Goal: Complete application form

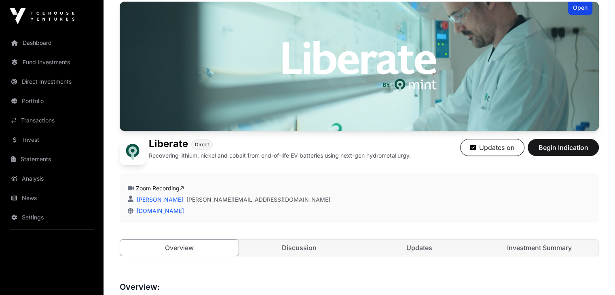
scroll to position [84, 0]
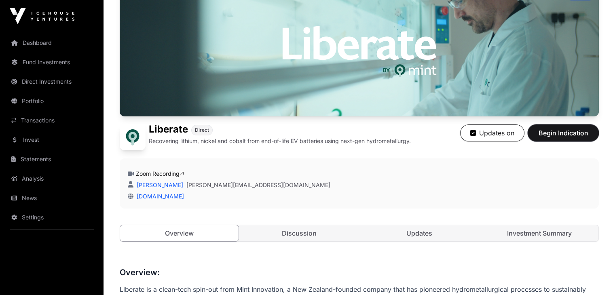
click at [578, 138] on span "Begin Indication" at bounding box center [563, 133] width 51 height 10
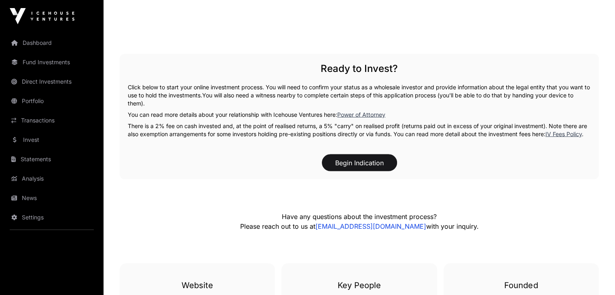
scroll to position [1586, 0]
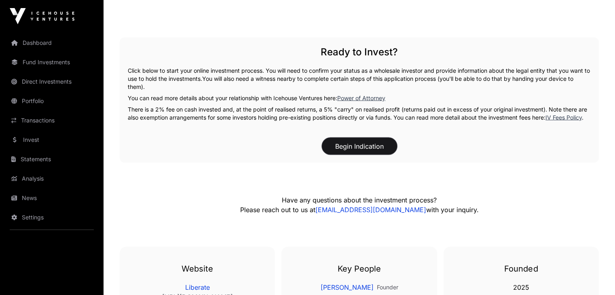
click at [354, 155] on button "Begin Indication" at bounding box center [359, 146] width 75 height 17
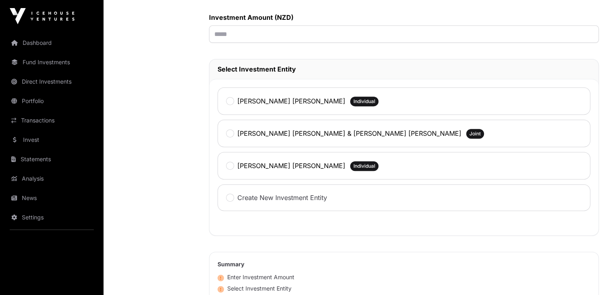
scroll to position [335, 0]
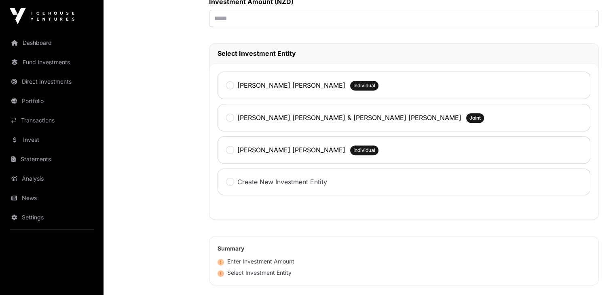
click at [353, 87] on span "Individual" at bounding box center [364, 86] width 22 height 6
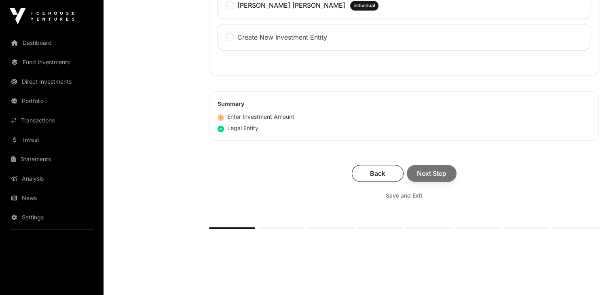
scroll to position [482, 0]
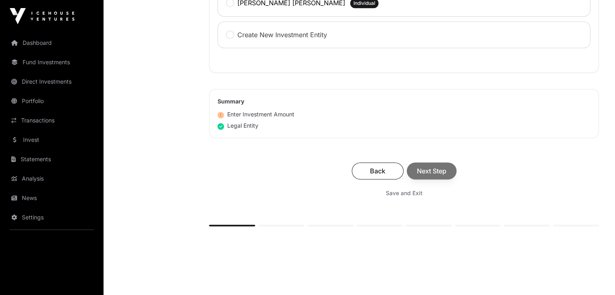
click at [437, 170] on div "Back Next Step" at bounding box center [404, 171] width 374 height 17
click at [438, 170] on div "Back Next Step" at bounding box center [404, 171] width 374 height 17
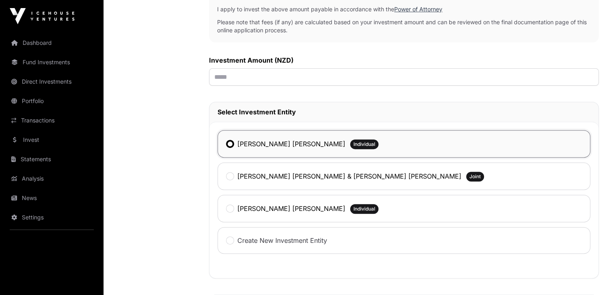
scroll to position [274, 0]
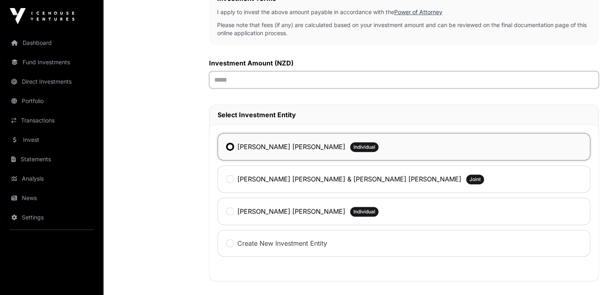
click at [281, 75] on input "text" at bounding box center [404, 79] width 390 height 17
type input "*******"
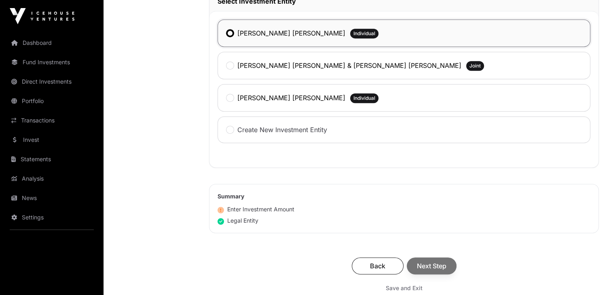
scroll to position [401, 0]
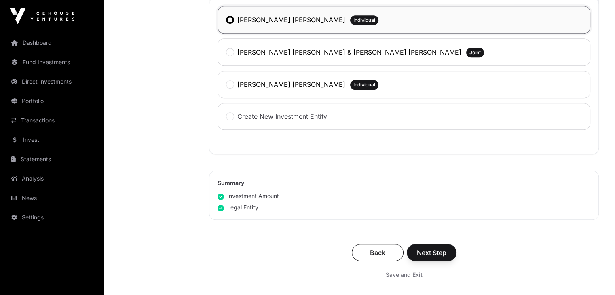
click at [429, 253] on div "Back Next Step" at bounding box center [404, 252] width 374 height 17
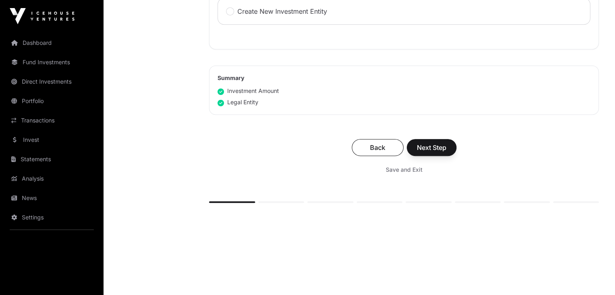
scroll to position [513, 0]
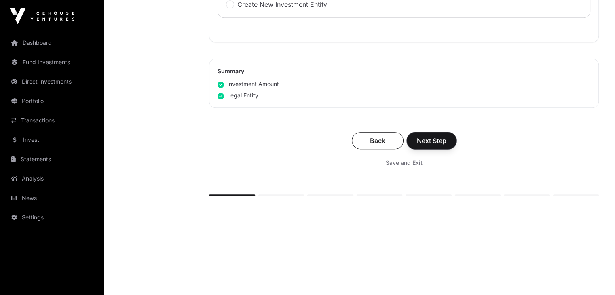
click at [438, 140] on span "Next Step" at bounding box center [432, 141] width 30 height 10
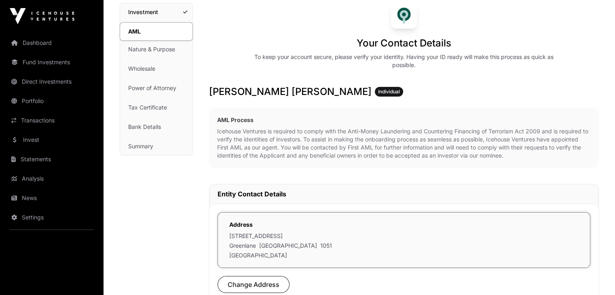
scroll to position [108, 0]
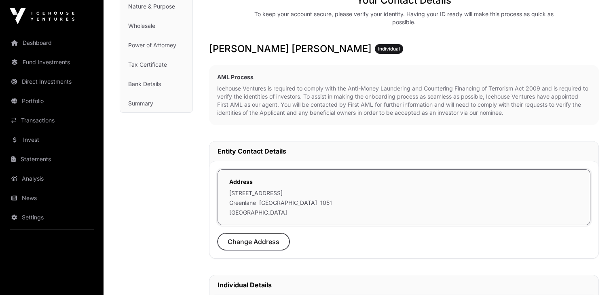
click at [272, 241] on span "Change Address" at bounding box center [254, 242] width 52 height 10
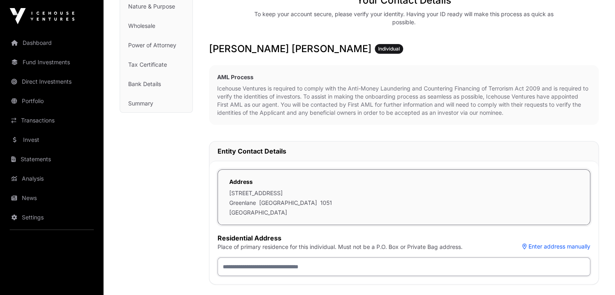
click at [349, 266] on input "text" at bounding box center [404, 267] width 373 height 19
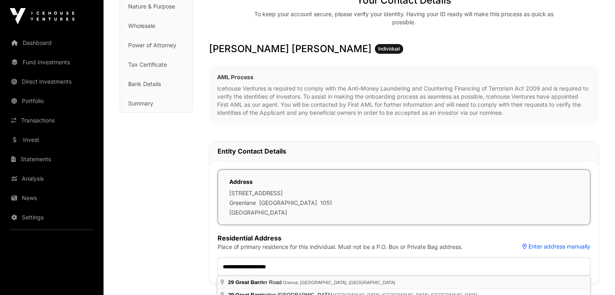
type input "**********"
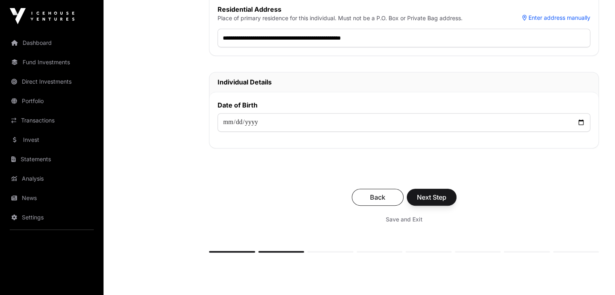
scroll to position [339, 0]
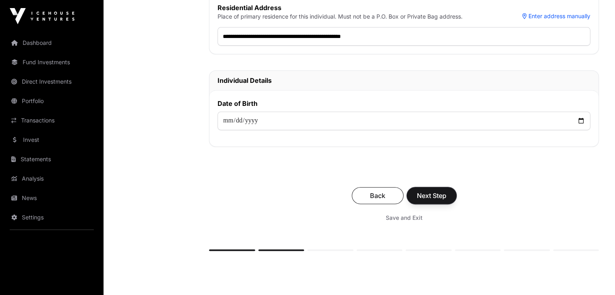
click at [428, 195] on span "Next Step" at bounding box center [432, 196] width 30 height 10
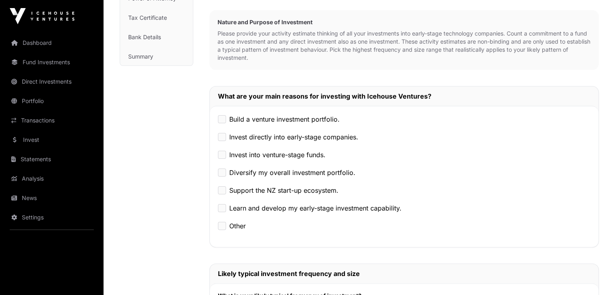
scroll to position [190, 0]
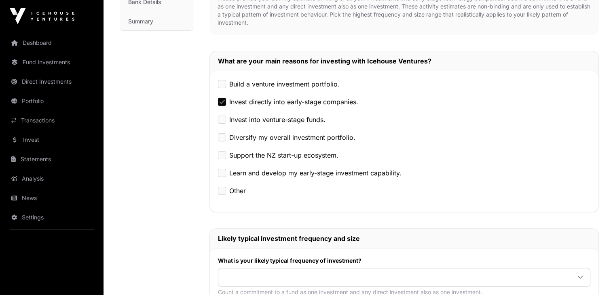
click at [226, 192] on div "Other" at bounding box center [404, 191] width 372 height 10
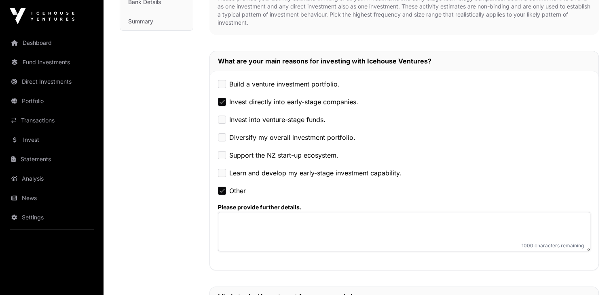
click at [264, 218] on textarea at bounding box center [404, 232] width 372 height 40
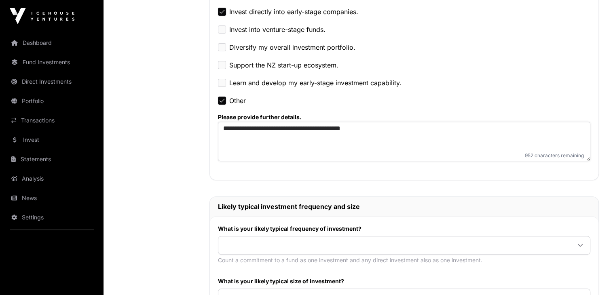
scroll to position [360, 0]
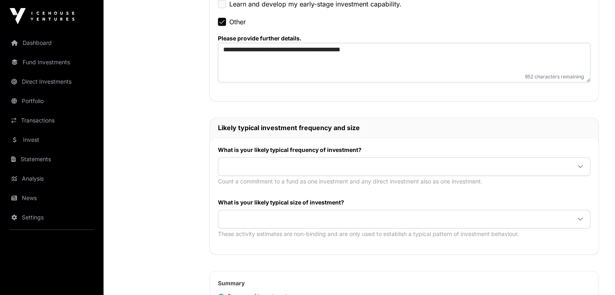
type textarea "**********"
click at [389, 162] on span at bounding box center [394, 166] width 352 height 15
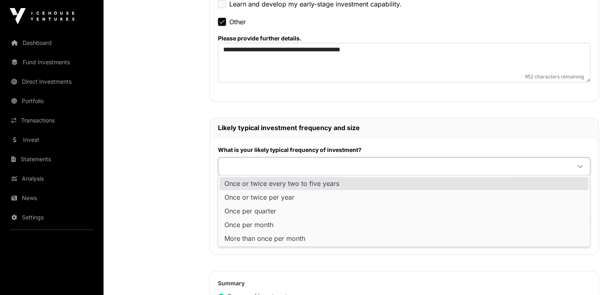
click at [317, 180] on span "Once or twice every two to five years" at bounding box center [281, 183] width 115 height 6
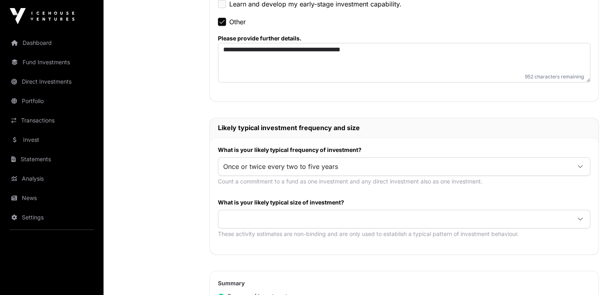
click at [355, 163] on span "Once or twice every two to five years" at bounding box center [394, 166] width 352 height 15
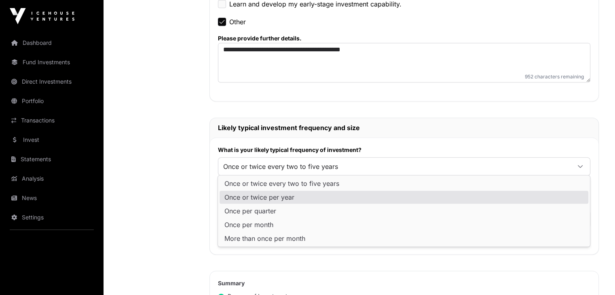
click at [291, 196] on span "Once or twice per year" at bounding box center [259, 197] width 70 height 6
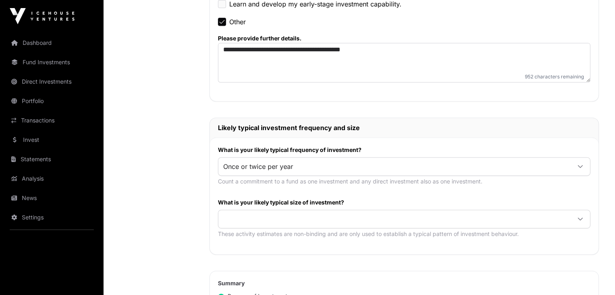
click at [364, 206] on div "What is your likely typical size of investment? These activity estimates are no…" at bounding box center [404, 221] width 372 height 44
click at [367, 212] on span at bounding box center [394, 219] width 352 height 15
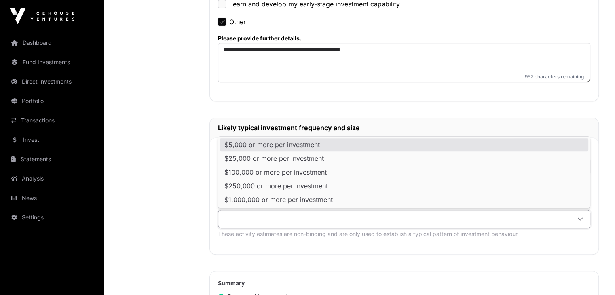
click at [306, 148] on li "$5,000 or more per investment" at bounding box center [404, 144] width 369 height 13
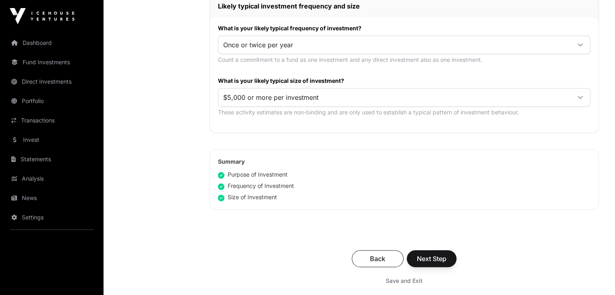
scroll to position [534, 0]
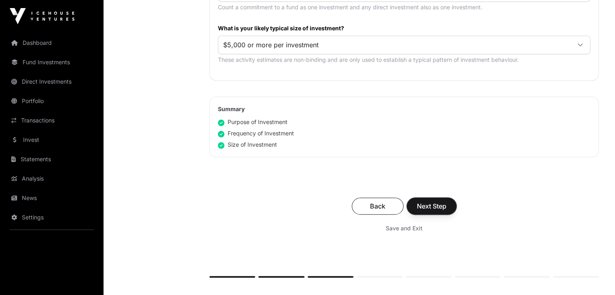
click at [433, 208] on span "Next Step" at bounding box center [432, 206] width 30 height 10
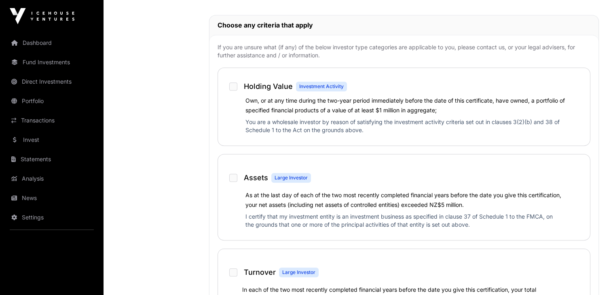
scroll to position [426, 0]
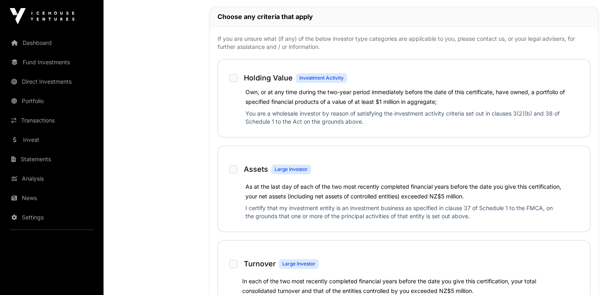
click at [233, 79] on div at bounding box center [233, 78] width 8 height 8
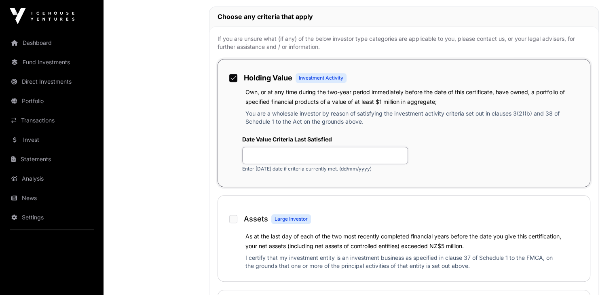
click at [269, 157] on input "text" at bounding box center [325, 155] width 166 height 17
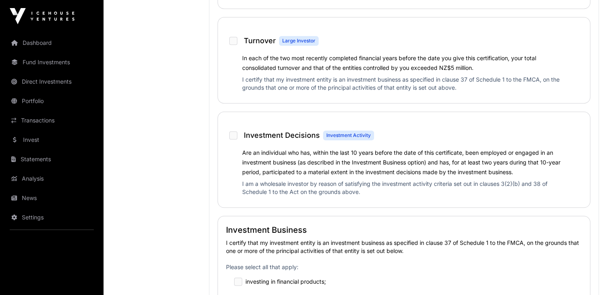
scroll to position [756, 0]
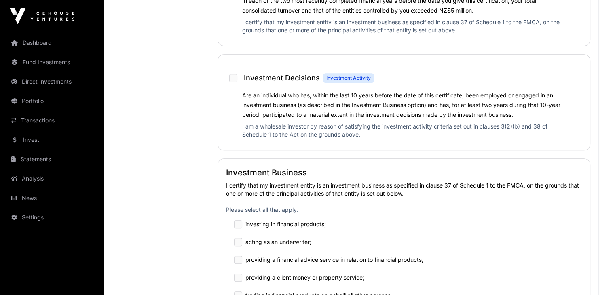
type input "********"
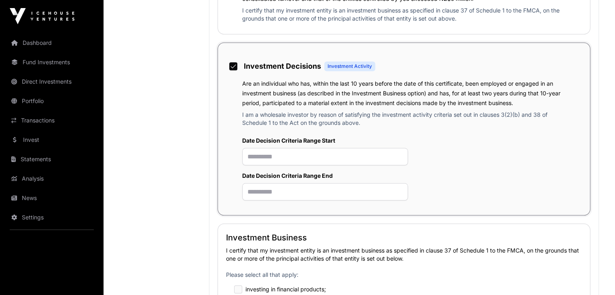
scroll to position [800, 0]
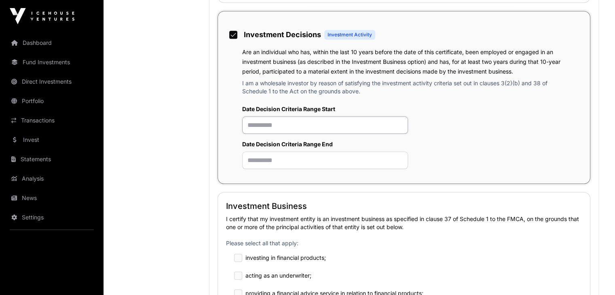
click at [277, 127] on input "text" at bounding box center [325, 124] width 166 height 17
click at [261, 126] on input "********" at bounding box center [325, 124] width 166 height 17
type input "*********"
click at [272, 162] on input "text" at bounding box center [325, 160] width 166 height 17
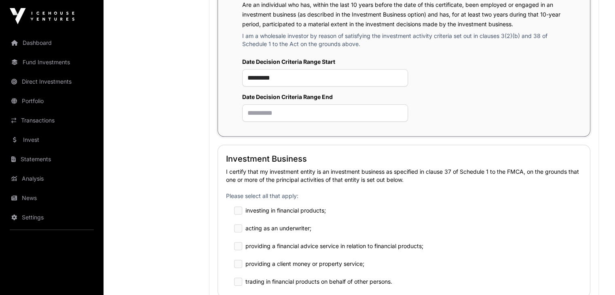
scroll to position [830, 0]
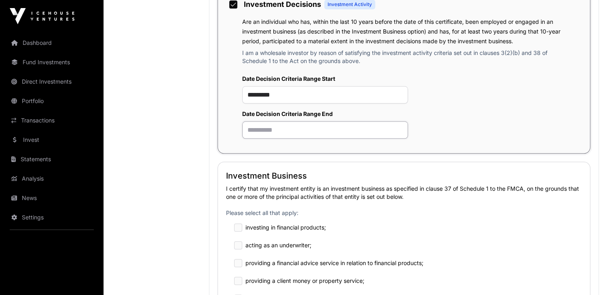
click at [248, 132] on input "text" at bounding box center [325, 129] width 166 height 17
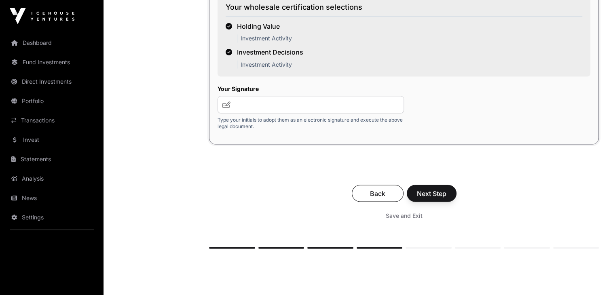
scroll to position [1479, 0]
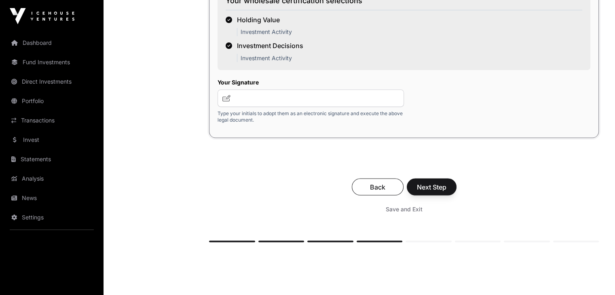
type input "********"
click at [247, 102] on input "text" at bounding box center [311, 97] width 186 height 17
type input "**"
click at [429, 192] on span "Next Step" at bounding box center [432, 187] width 30 height 10
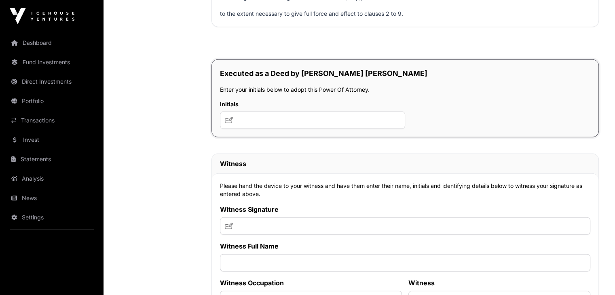
scroll to position [5151, 0]
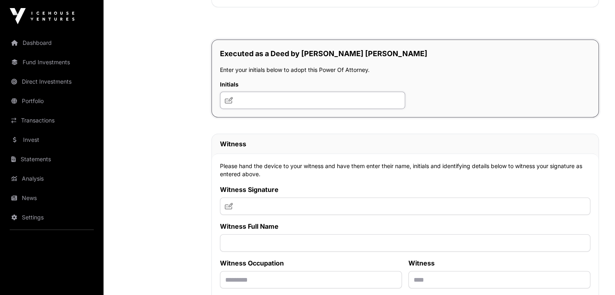
click at [276, 109] on input "text" at bounding box center [312, 100] width 185 height 17
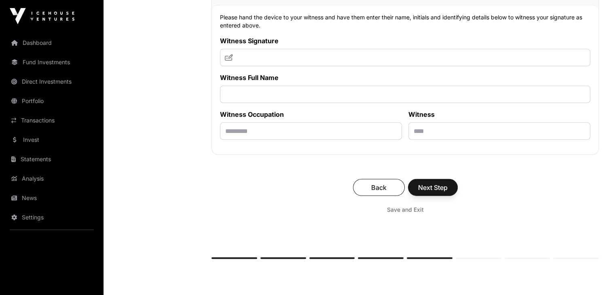
scroll to position [5326, 0]
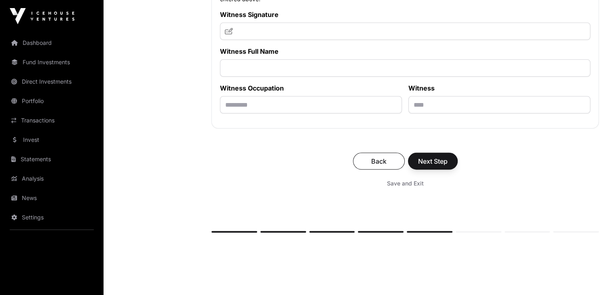
type input "**"
